Goal: Entertainment & Leisure: Consume media (video, audio)

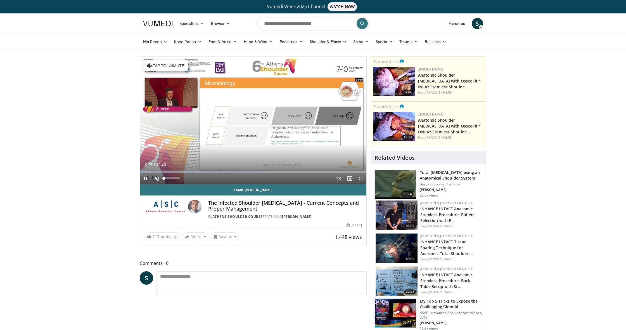
click at [155, 178] on span "Video Player" at bounding box center [156, 178] width 11 height 11
click at [362, 178] on span "Video Player" at bounding box center [360, 178] width 11 height 11
click at [362, 179] on span "Video Player" at bounding box center [360, 178] width 11 height 11
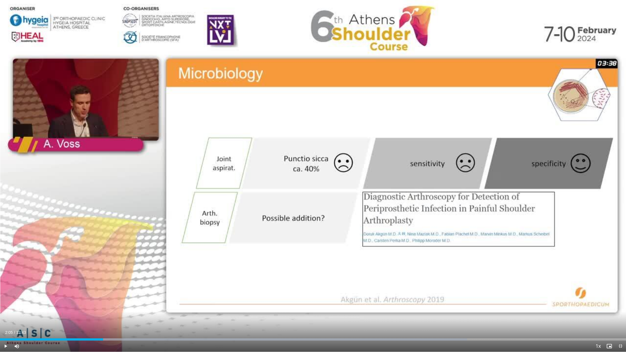
click at [4, 330] on span "Video Player" at bounding box center [5, 346] width 11 height 11
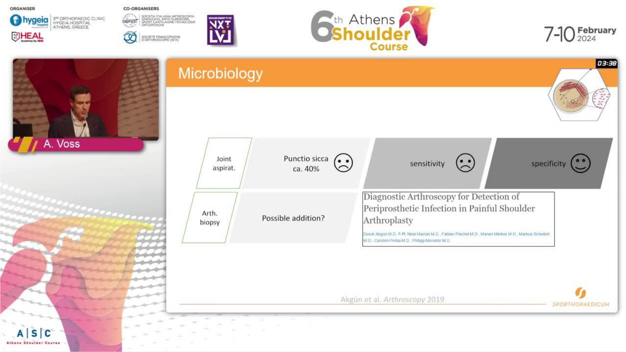
click at [109, 330] on div "10 seconds Tap to unmute" at bounding box center [313, 176] width 626 height 352
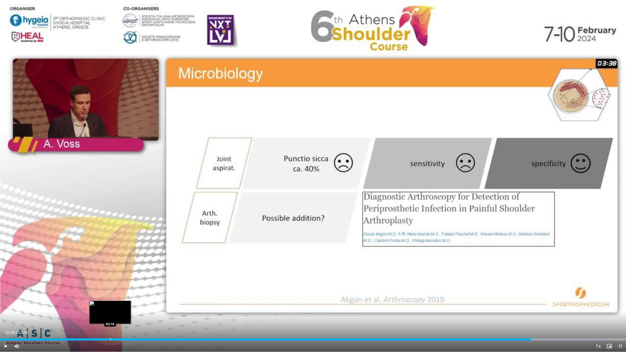
click at [110, 330] on div "Loaded : 98.17% 10:48 02:14" at bounding box center [313, 338] width 626 height 5
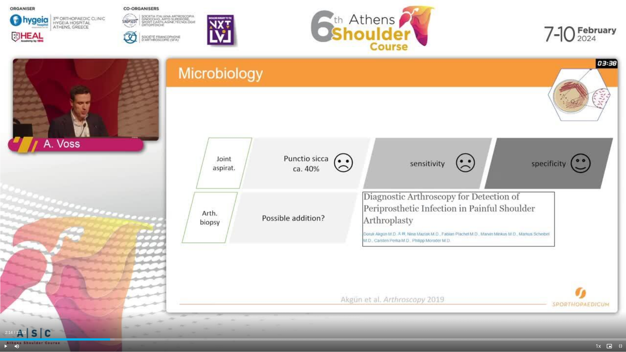
click at [4, 330] on span "Video Player" at bounding box center [5, 346] width 11 height 11
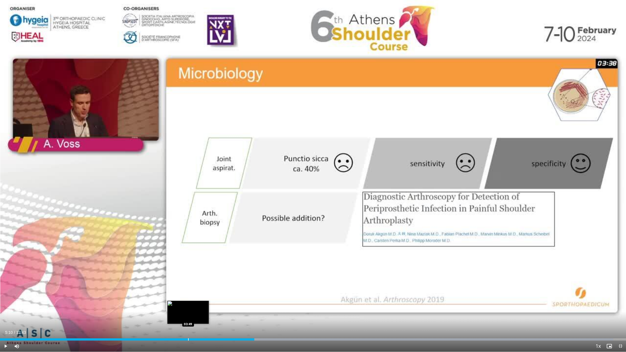
click at [188, 330] on div "Progress Bar" at bounding box center [188, 340] width 1 height 2
click at [4, 330] on span "Video Player" at bounding box center [5, 346] width 11 height 11
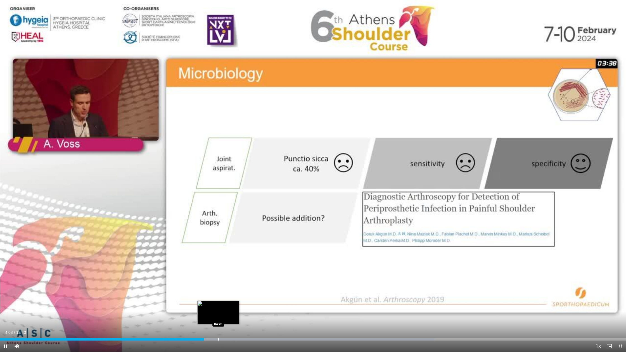
click at [218, 330] on div "Progress Bar" at bounding box center [218, 340] width 1 height 2
click at [234, 330] on div "Progress Bar" at bounding box center [234, 340] width 1 height 2
click at [245, 330] on div "Progress Bar" at bounding box center [245, 340] width 1 height 2
